Goal: Task Accomplishment & Management: Manage account settings

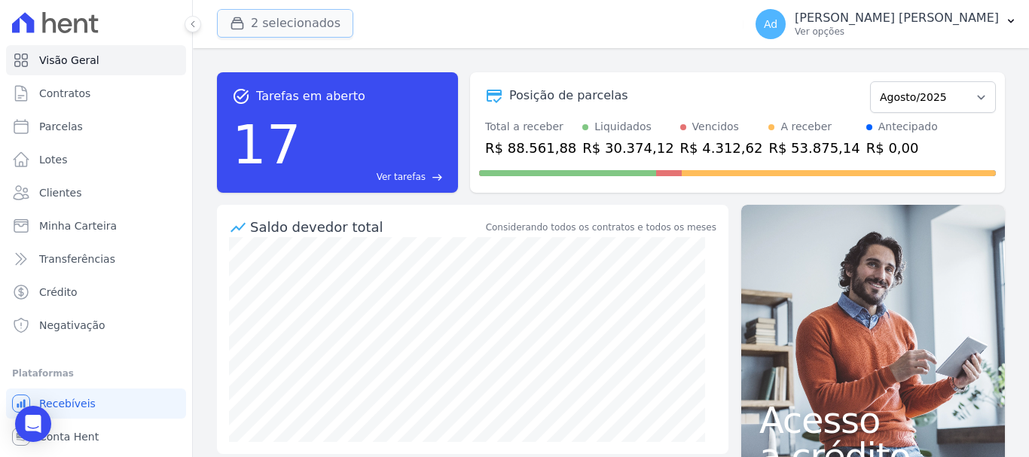
click at [253, 35] on button "2 selecionados" at bounding box center [285, 23] width 136 height 29
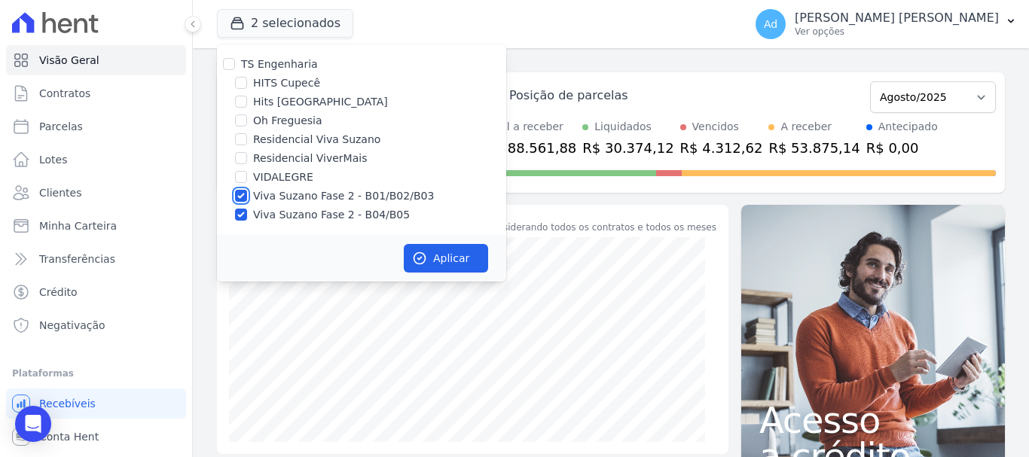
click at [241, 197] on input "Viva Suzano Fase 2 - B01/B02/B03" at bounding box center [241, 196] width 12 height 12
checkbox input "false"
click at [243, 213] on input "Viva Suzano Fase 2 - B04/B05" at bounding box center [241, 215] width 12 height 12
checkbox input "false"
click at [247, 126] on div "Oh Freguesia" at bounding box center [361, 121] width 289 height 16
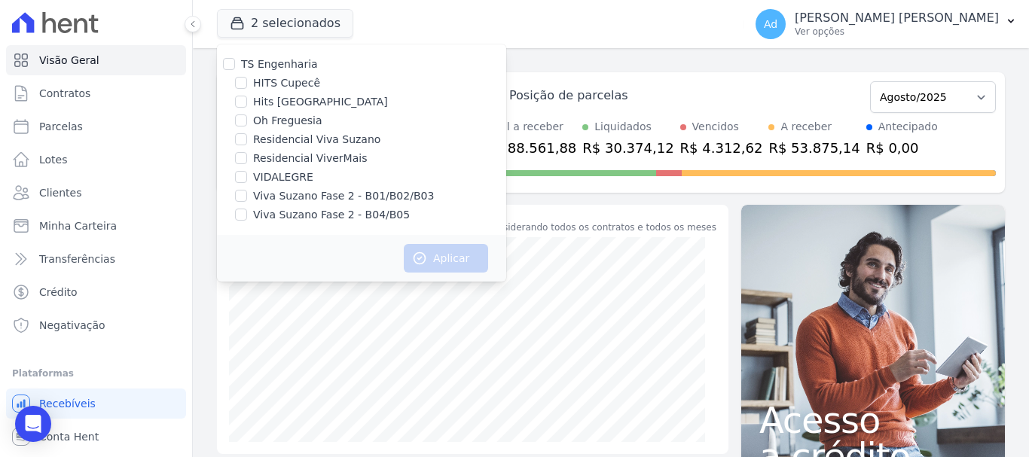
click at [274, 120] on label "Oh Freguesia" at bounding box center [287, 121] width 69 height 16
click at [247, 120] on input "Oh Freguesia" at bounding box center [241, 121] width 12 height 12
checkbox input "true"
click at [439, 260] on button "Aplicar" at bounding box center [446, 258] width 84 height 29
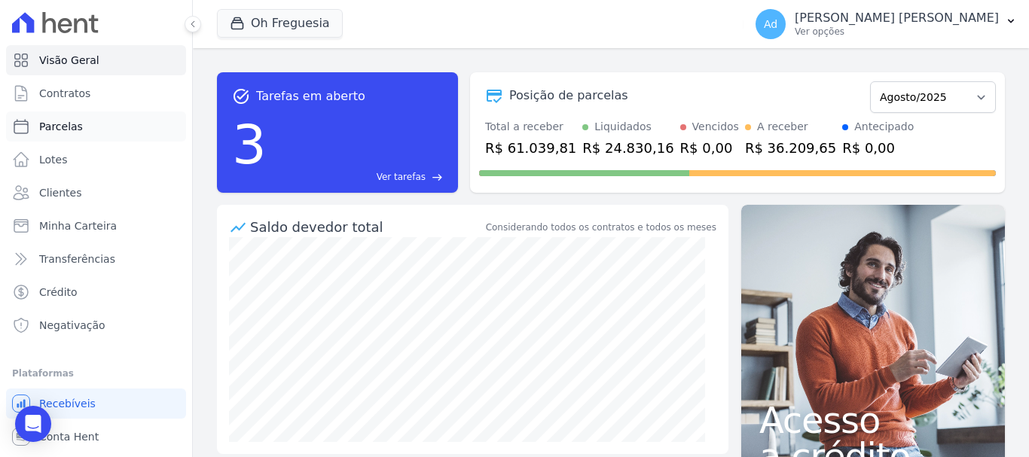
click at [87, 134] on link "Parcelas" at bounding box center [96, 126] width 180 height 30
select select
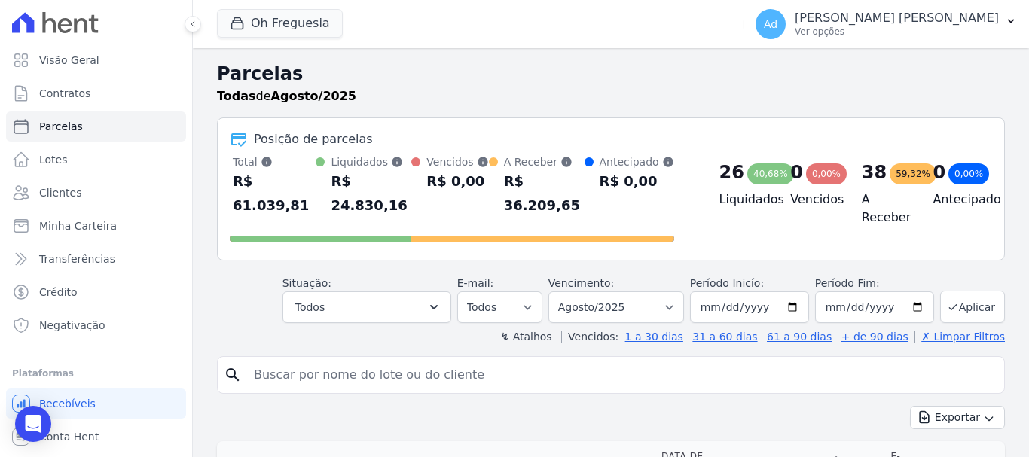
click at [305, 360] on input "search" at bounding box center [621, 375] width 753 height 30
type input "015"
select select
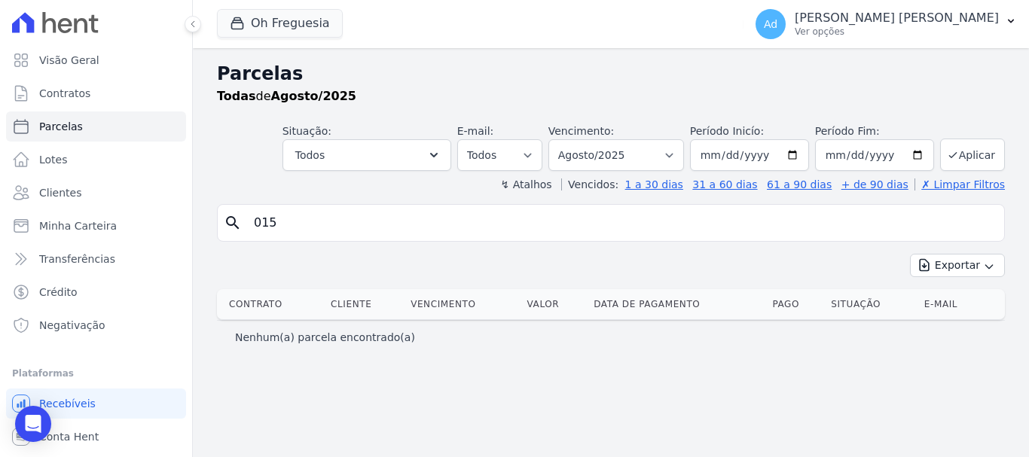
drag, startPoint x: 300, startPoint y: 224, endPoint x: 213, endPoint y: 226, distance: 86.7
click at [213, 226] on div "Parcelas Todas [PERSON_NAME]/2025 Situação: Agendado Em Aberto Pago Processando…" at bounding box center [611, 252] width 836 height 409
click at [75, 186] on span "Clientes" at bounding box center [60, 192] width 42 height 15
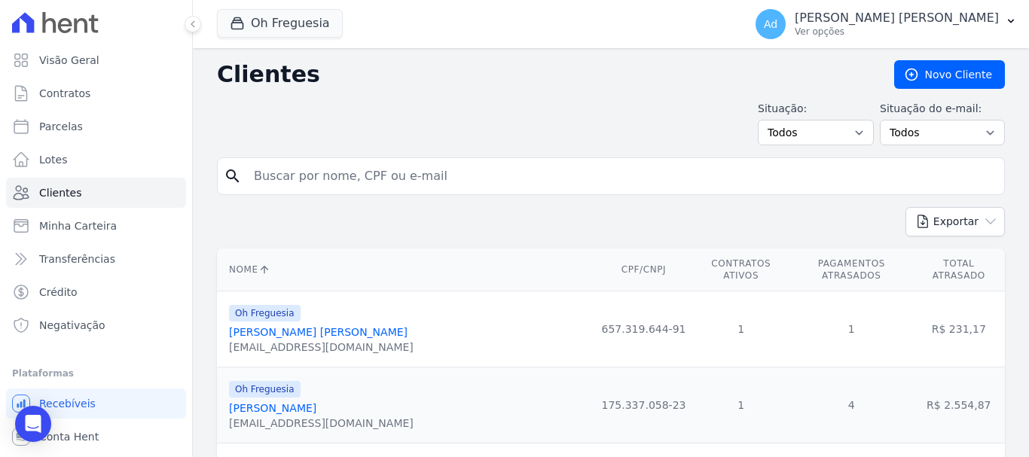
click at [366, 188] on input "search" at bounding box center [621, 176] width 753 height 30
type input "a"
type input "maria"
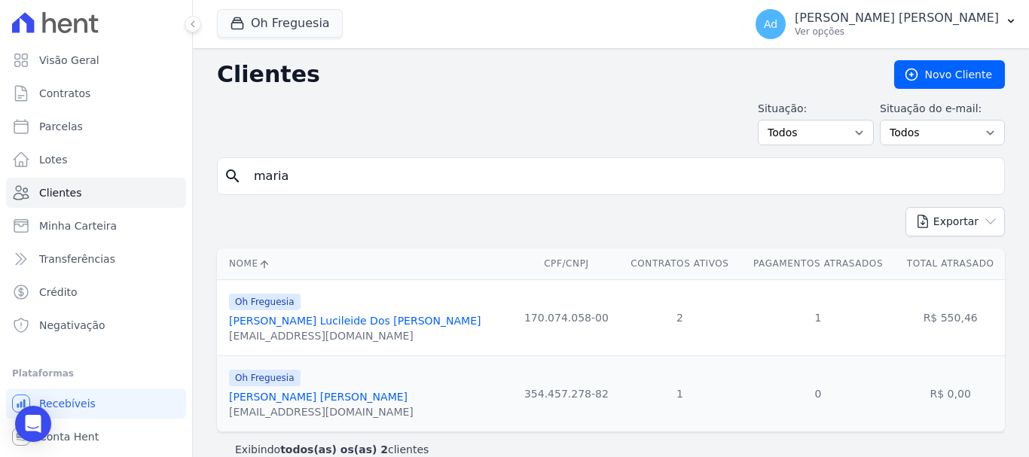
click at [371, 325] on link "[PERSON_NAME] Lucileide Dos [PERSON_NAME]" at bounding box center [355, 321] width 252 height 12
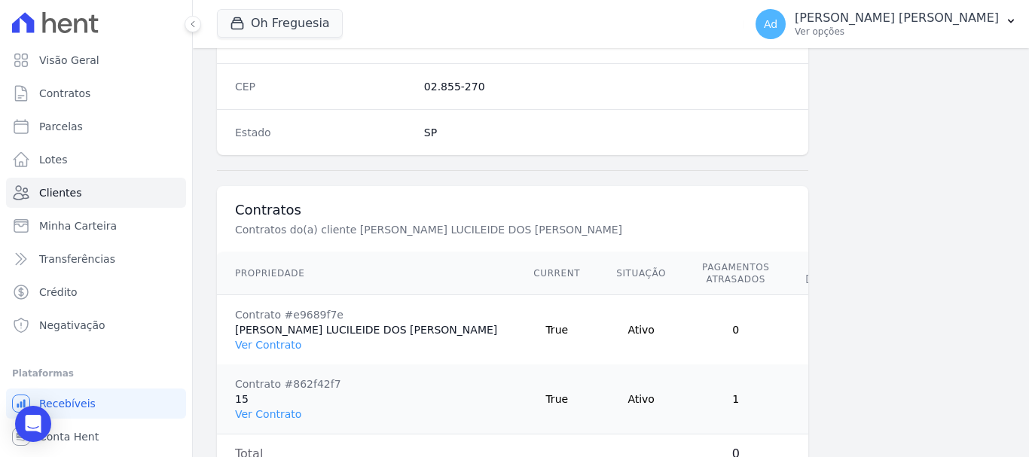
scroll to position [1055, 0]
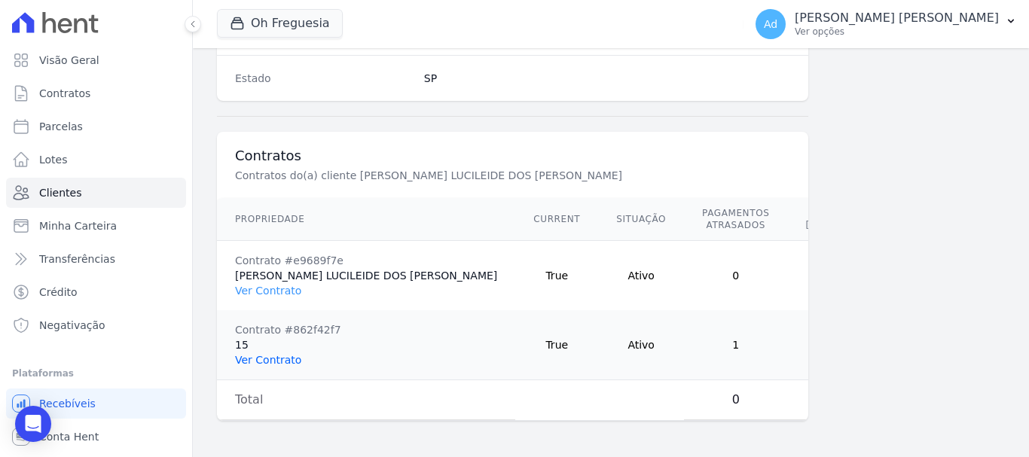
click at [270, 354] on link "Ver Contrato" at bounding box center [268, 360] width 66 height 12
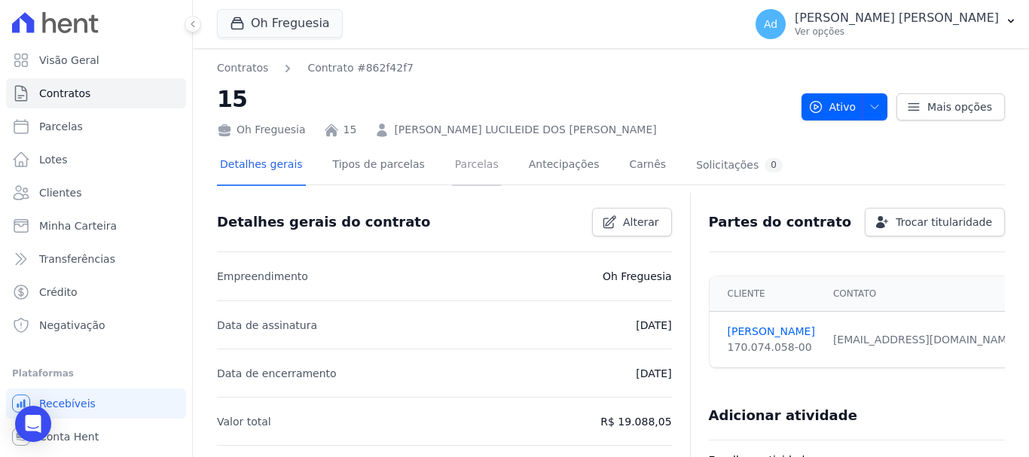
click at [466, 174] on link "Parcelas" at bounding box center [477, 166] width 50 height 40
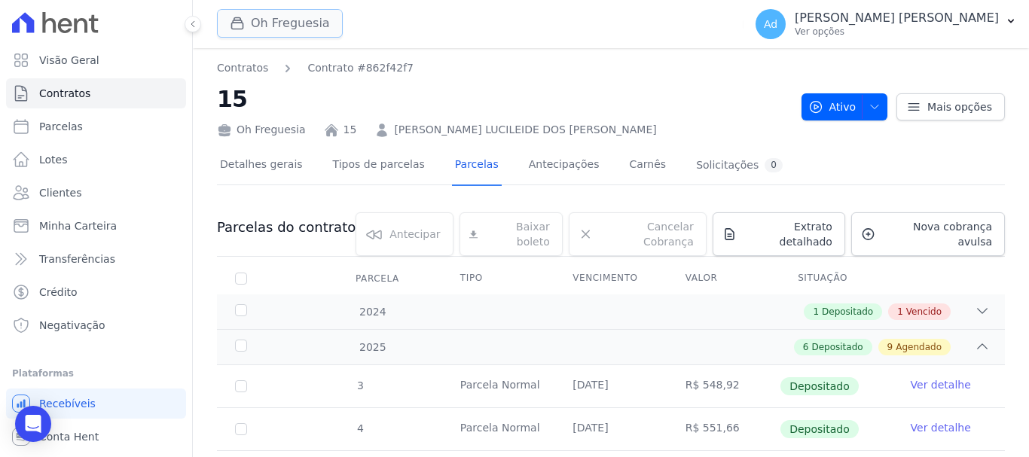
click at [255, 31] on button "Oh Freguesia" at bounding box center [280, 23] width 126 height 29
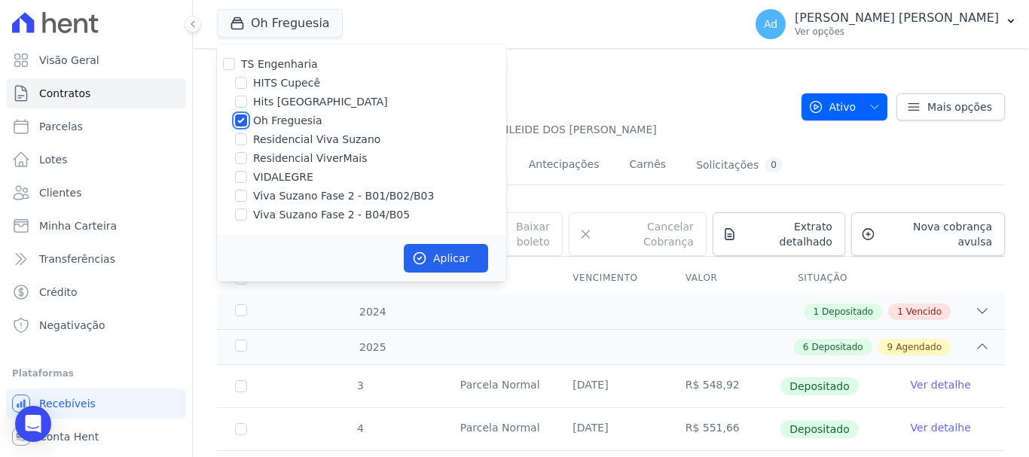
click at [245, 119] on input "Oh Freguesia" at bounding box center [241, 121] width 12 height 12
checkbox input "false"
click at [245, 176] on input "VIDALEGRE" at bounding box center [241, 177] width 12 height 12
checkbox input "true"
click at [454, 267] on button "Aplicar" at bounding box center [446, 258] width 84 height 29
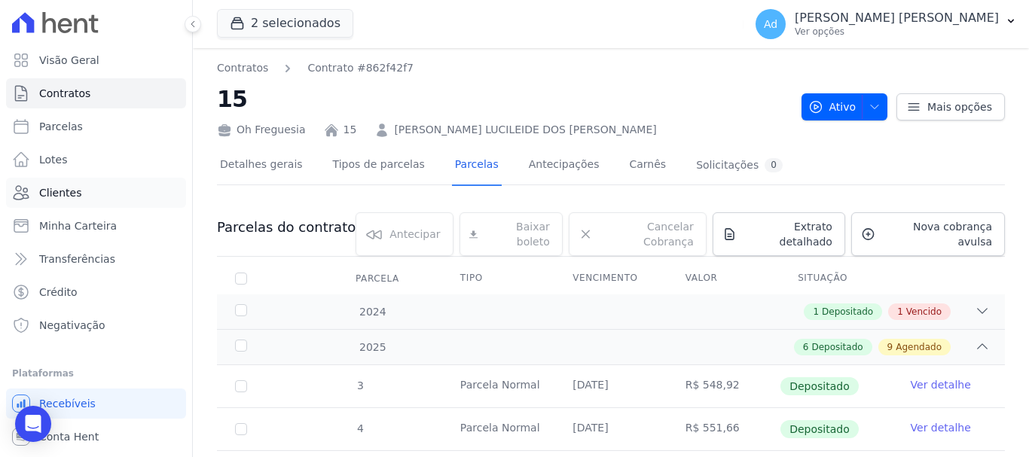
click at [89, 199] on link "Clientes" at bounding box center [96, 193] width 180 height 30
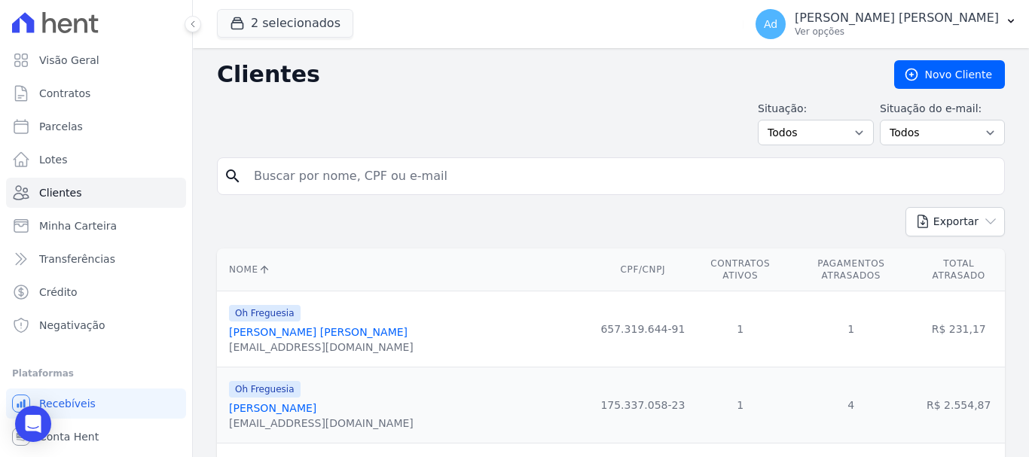
click at [373, 174] on input "search" at bounding box center [621, 176] width 753 height 30
type input "ana"
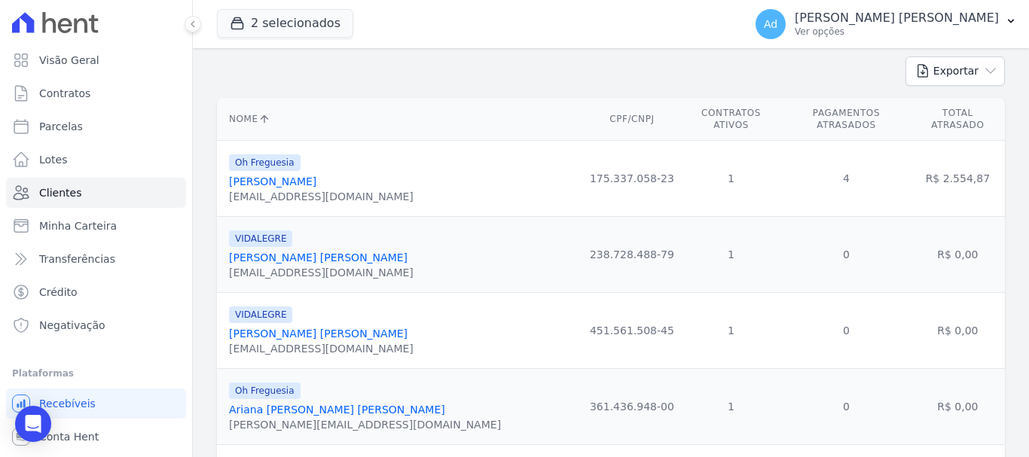
scroll to position [301, 0]
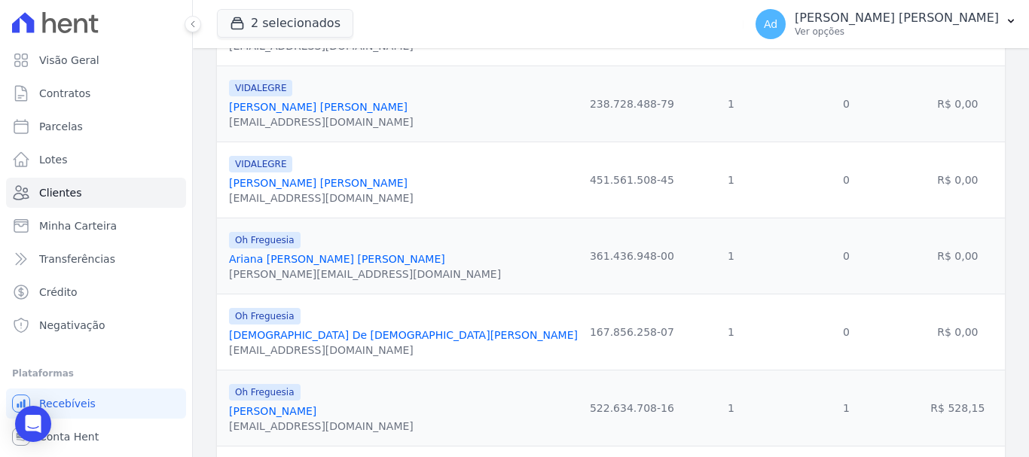
click at [289, 178] on link "[PERSON_NAME] [PERSON_NAME]" at bounding box center [318, 183] width 179 height 12
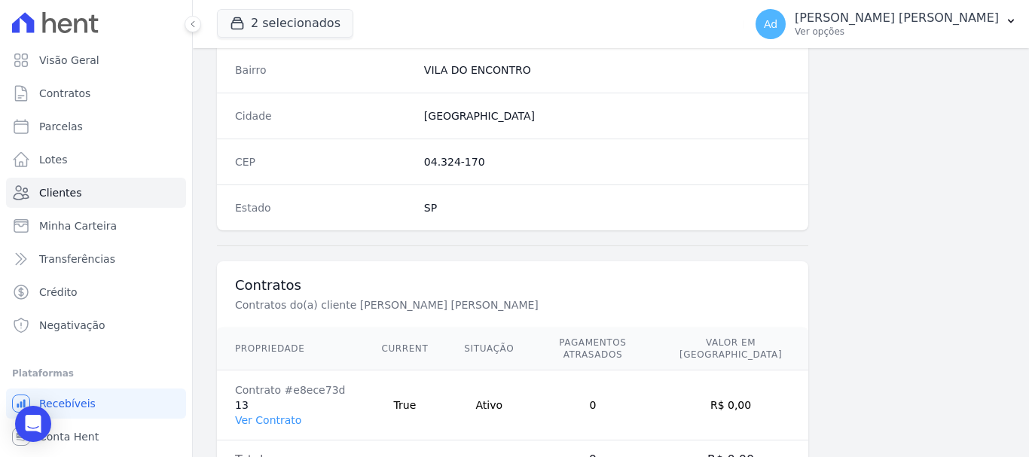
scroll to position [952, 0]
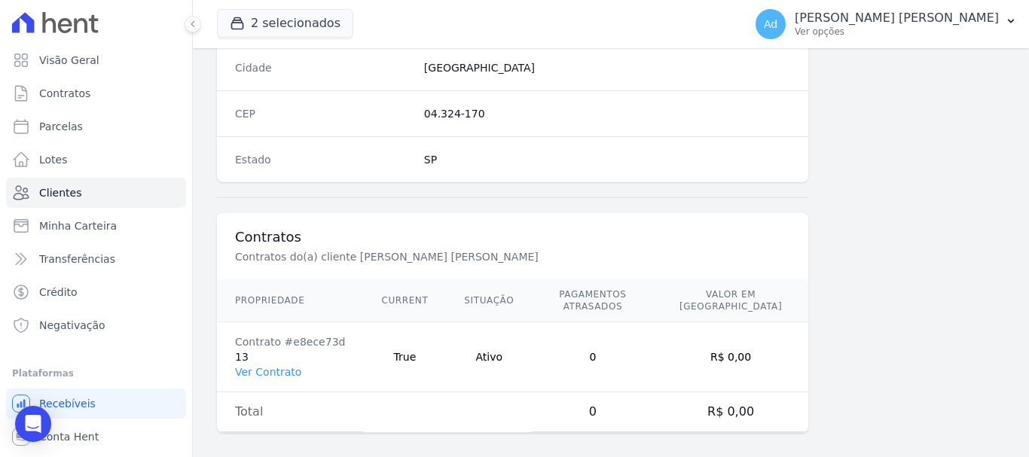
click at [270, 408] on td "Total" at bounding box center [290, 413] width 146 height 40
click at [281, 366] on link "Ver Contrato" at bounding box center [268, 372] width 66 height 12
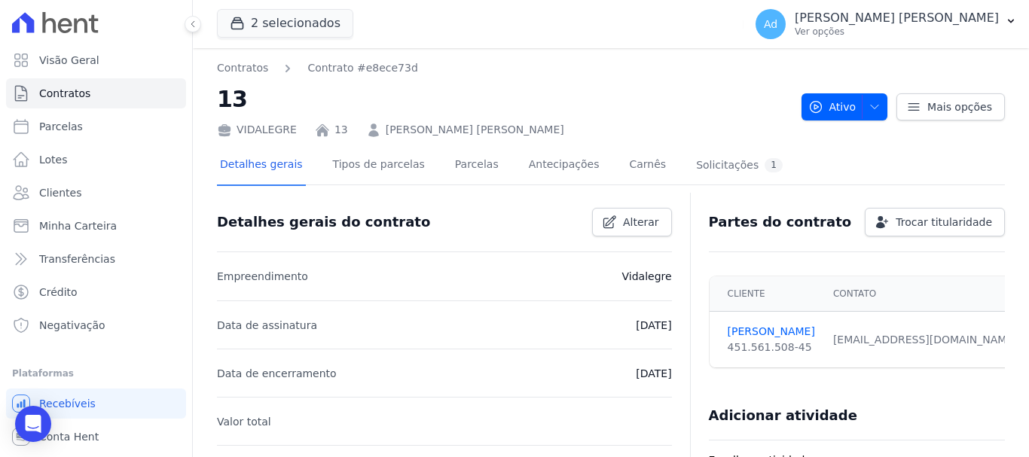
scroll to position [75, 0]
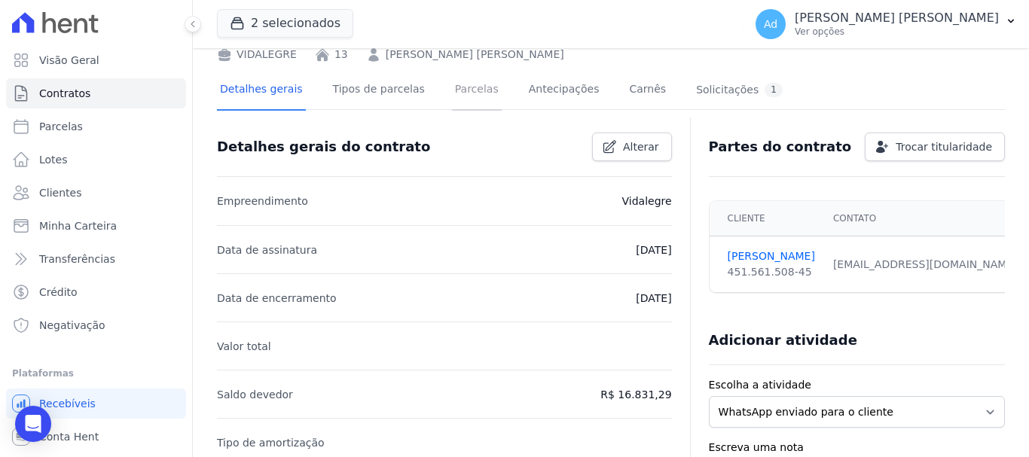
click at [472, 103] on link "Parcelas" at bounding box center [477, 91] width 50 height 40
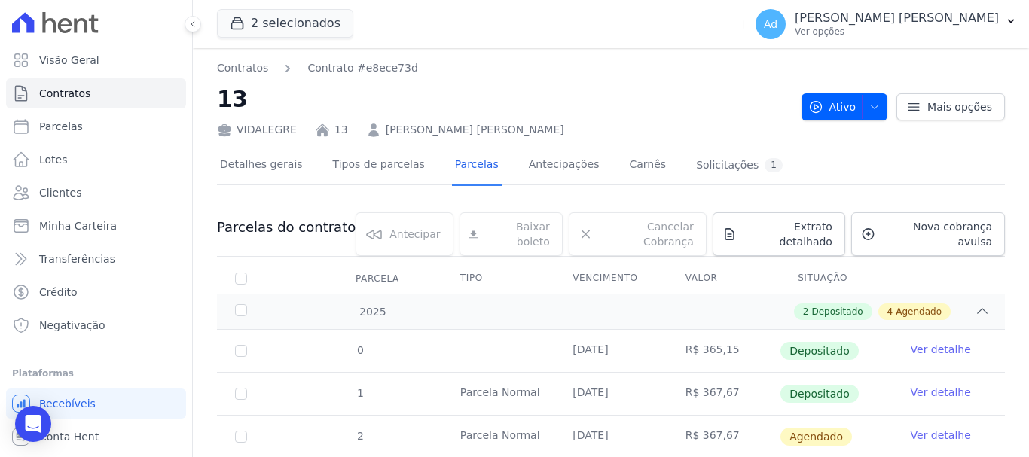
scroll to position [151, 0]
